Goal: Task Accomplishment & Management: Manage account settings

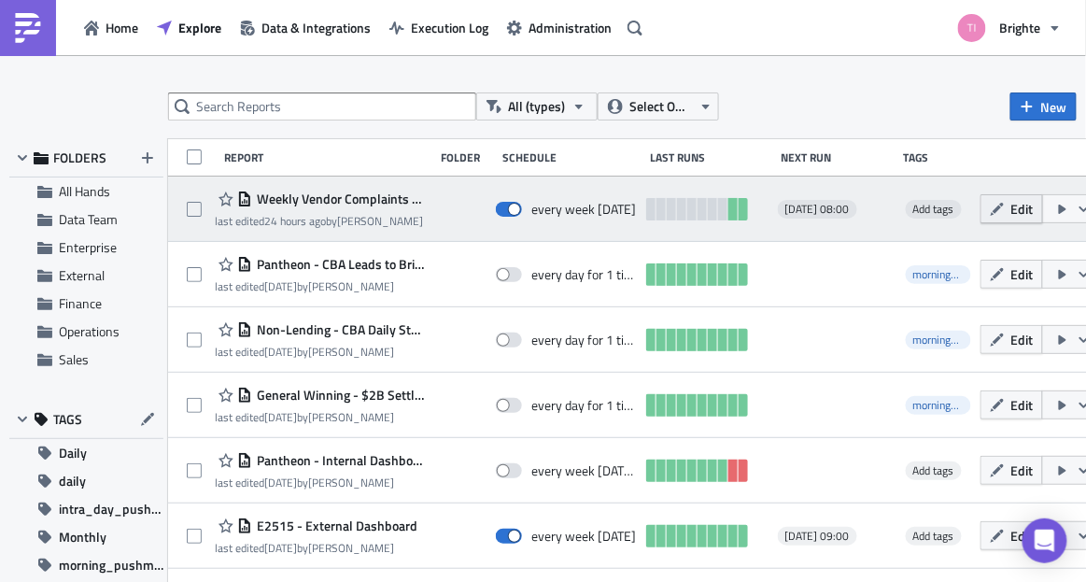
click at [1004, 209] on icon "button" at bounding box center [996, 209] width 15 height 15
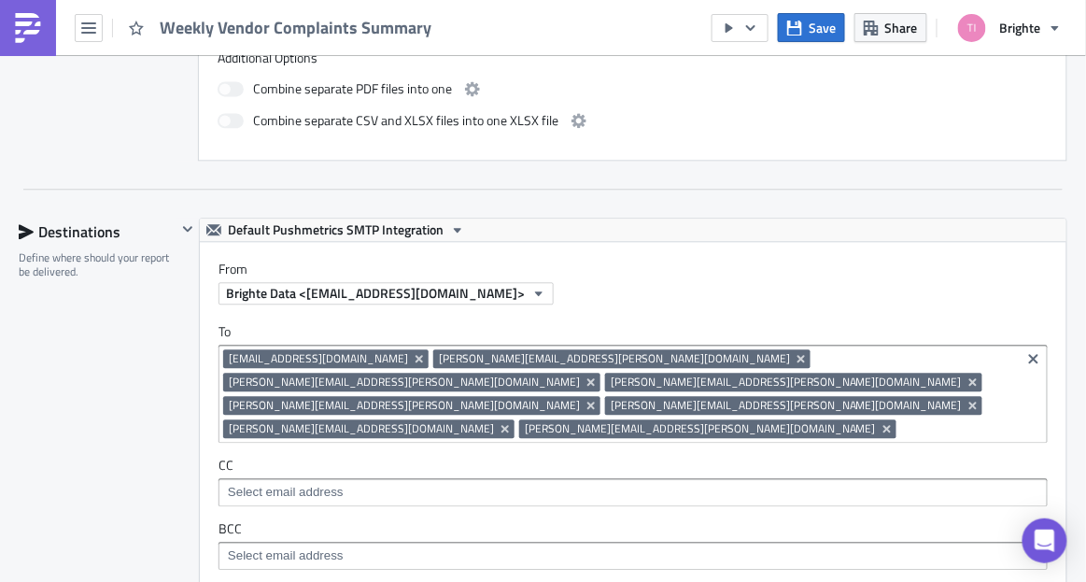
scroll to position [1039, 0]
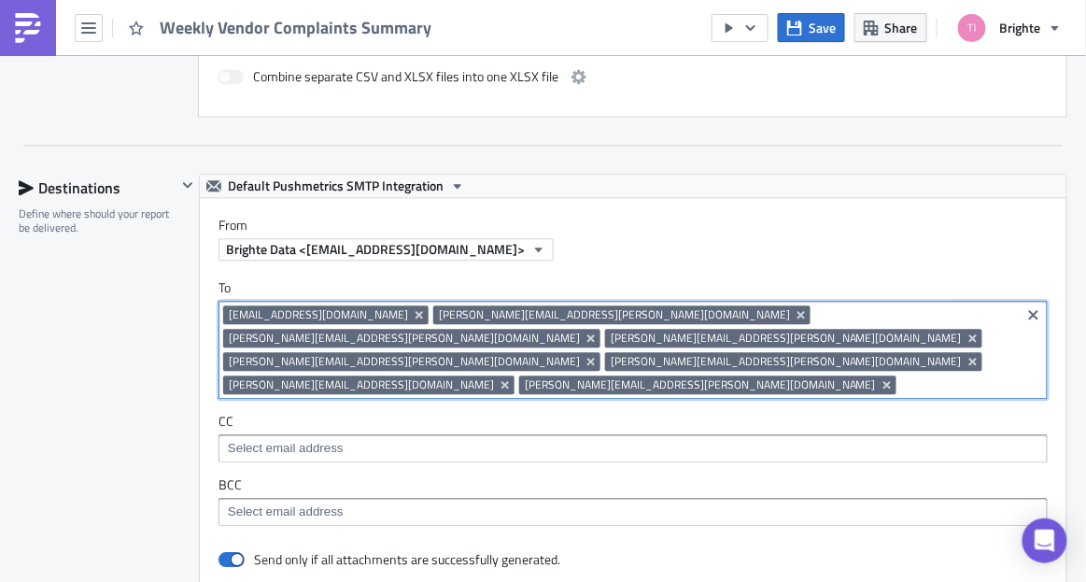
click at [955, 375] on input at bounding box center [958, 384] width 115 height 19
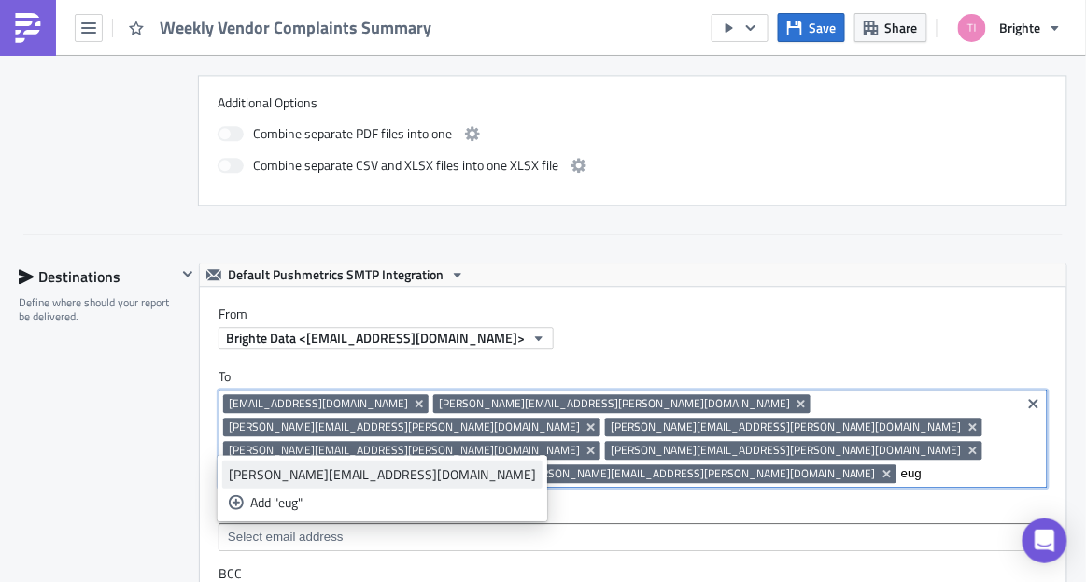
type input "eug"
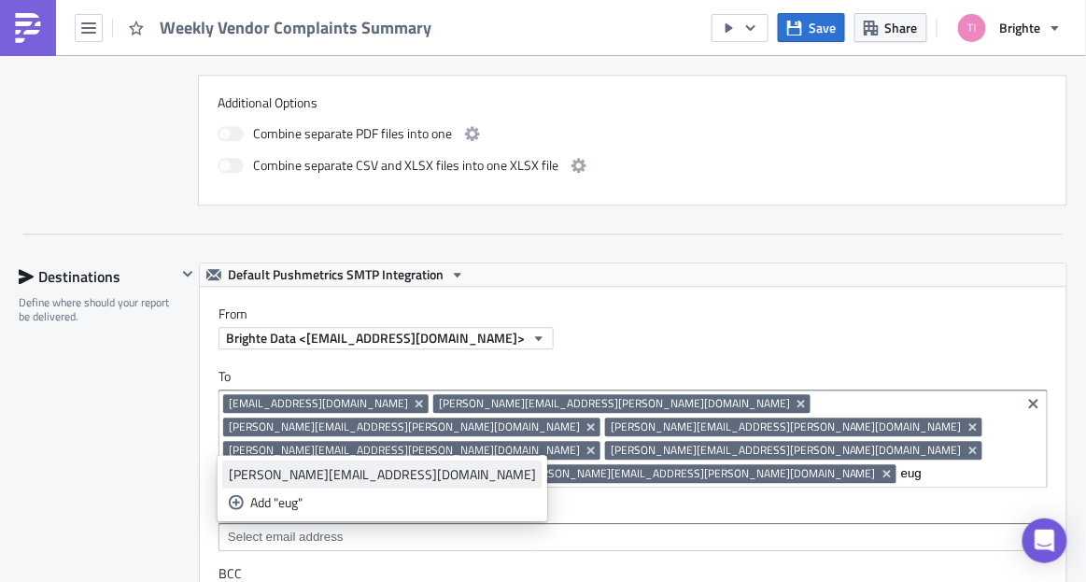
click at [392, 478] on div "[PERSON_NAME][EMAIL_ADDRESS][DOMAIN_NAME]" at bounding box center [382, 474] width 307 height 19
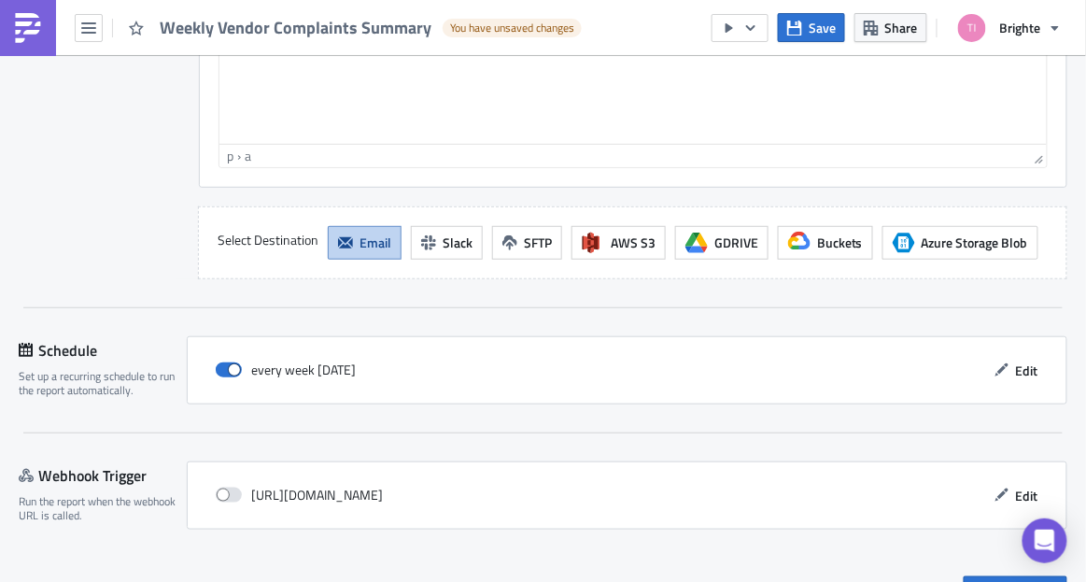
scroll to position [1943, 0]
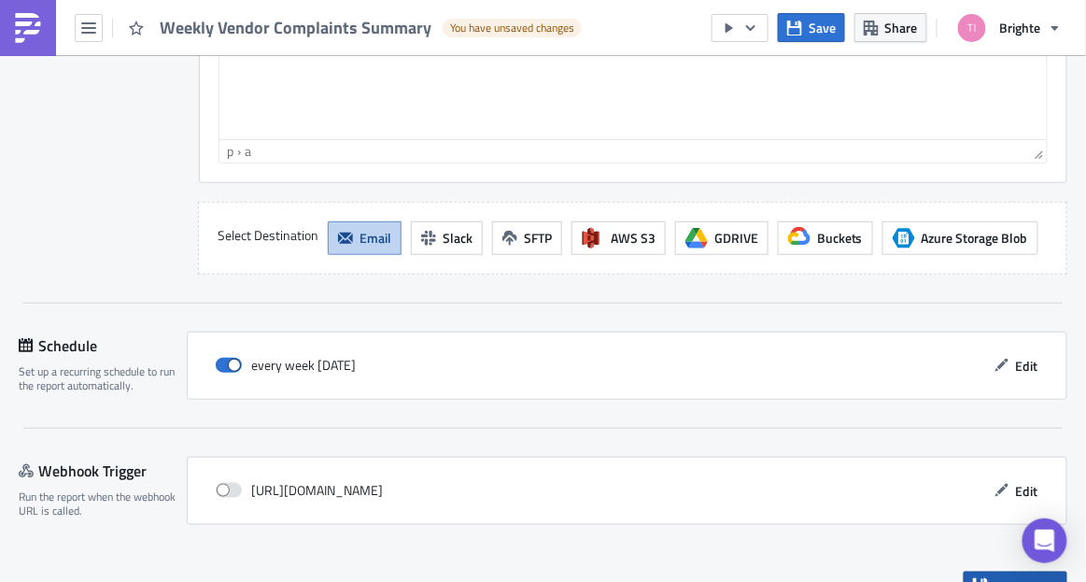
click at [977, 571] on button "Save & Exit" at bounding box center [1015, 585] width 104 height 29
